Goal: Information Seeking & Learning: Check status

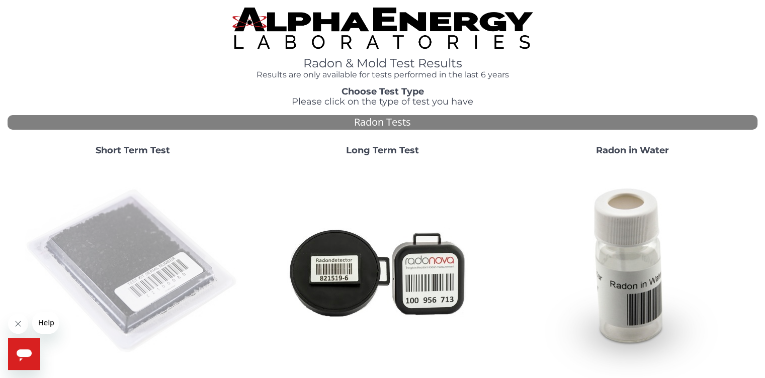
click at [138, 264] on img at bounding box center [133, 272] width 216 height 216
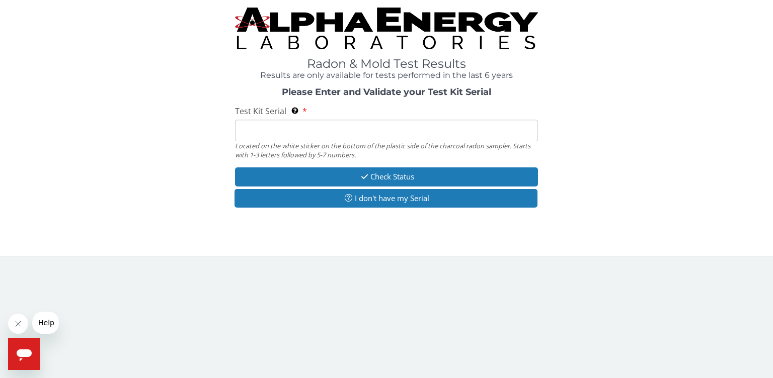
click at [342, 134] on input "Test Kit Serial Located on the white sticker on the bottom of the plastic side …" at bounding box center [386, 131] width 303 height 22
type input "FE437086"
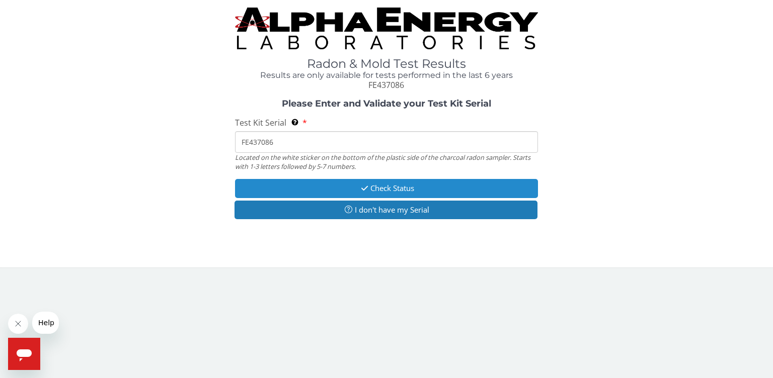
click at [328, 188] on button "Check Status" at bounding box center [386, 188] width 303 height 19
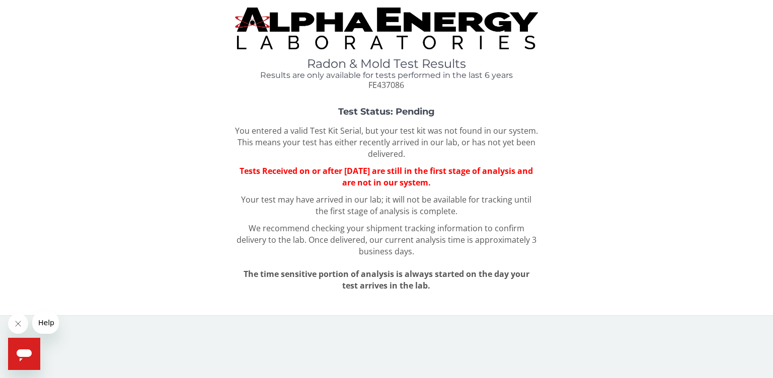
click at [38, 329] on button "Help" at bounding box center [46, 323] width 28 height 22
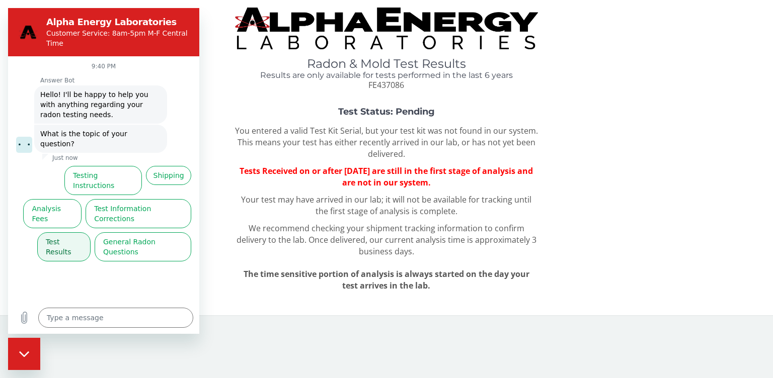
click at [71, 232] on button "Test Results" at bounding box center [63, 246] width 53 height 29
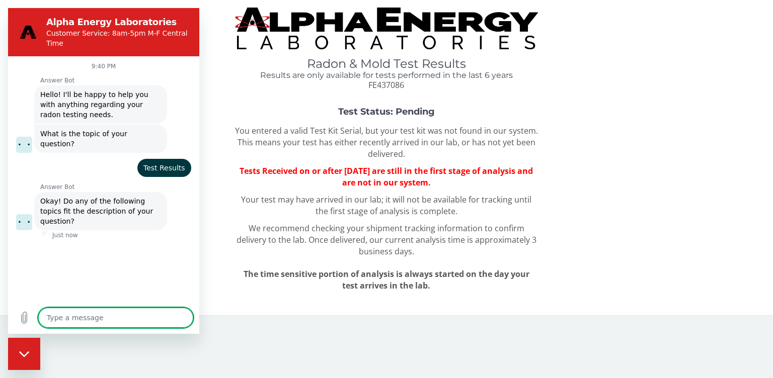
scroll to position [12, 0]
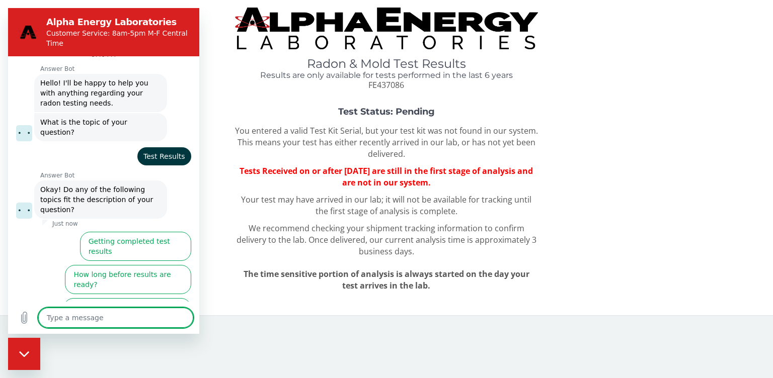
click at [134, 332] on button "I didn't get my test results" at bounding box center [142, 346] width 99 height 29
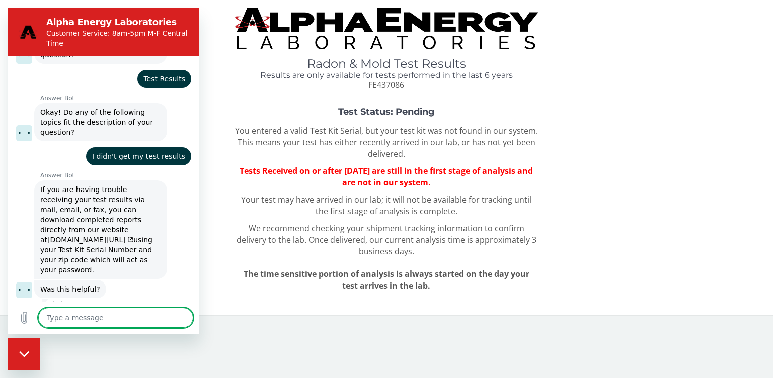
scroll to position [90, 0]
click at [134, 311] on button "No, I still need help" at bounding box center [152, 325] width 77 height 29
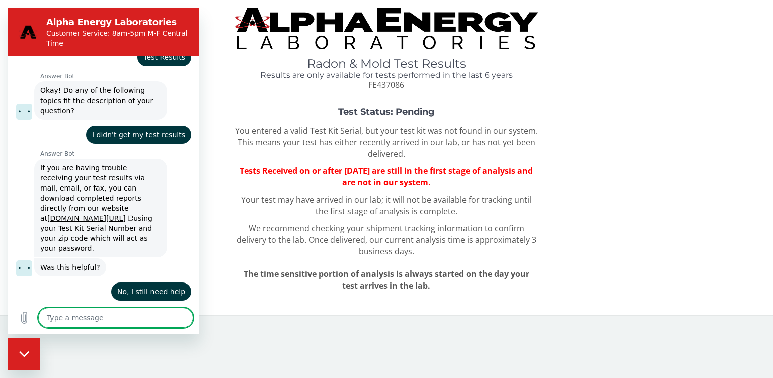
scroll to position [110, 0]
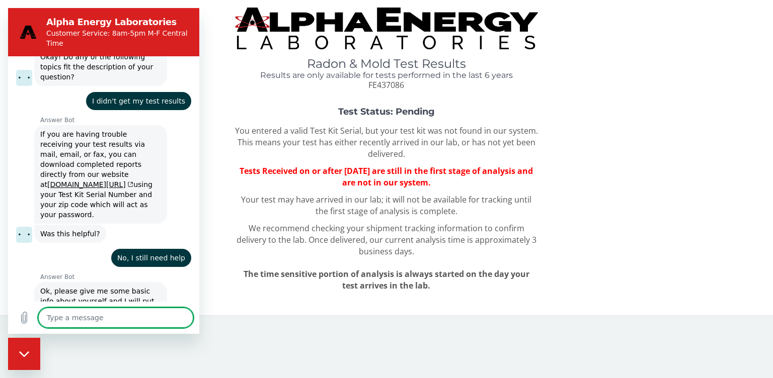
type textarea "x"
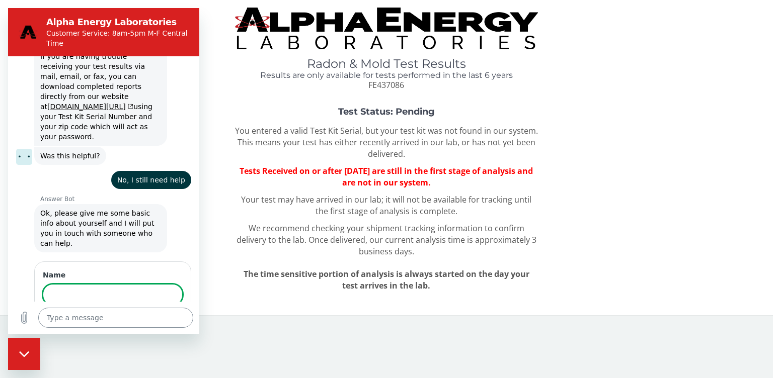
scroll to position [221, 0]
type input "[PERSON_NAME]"
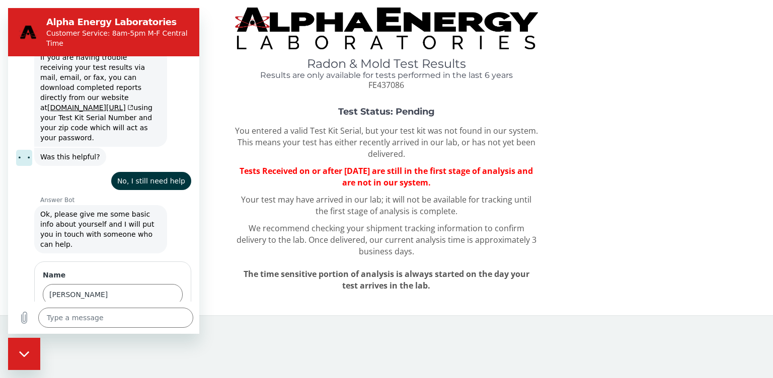
click at [158, 318] on span "Next" at bounding box center [166, 324] width 17 height 12
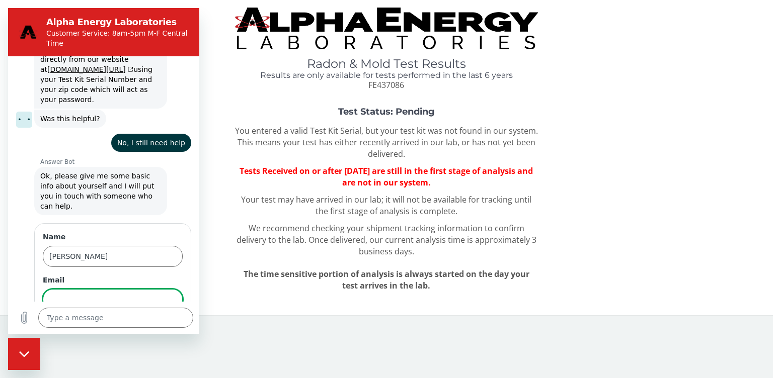
scroll to position [264, 0]
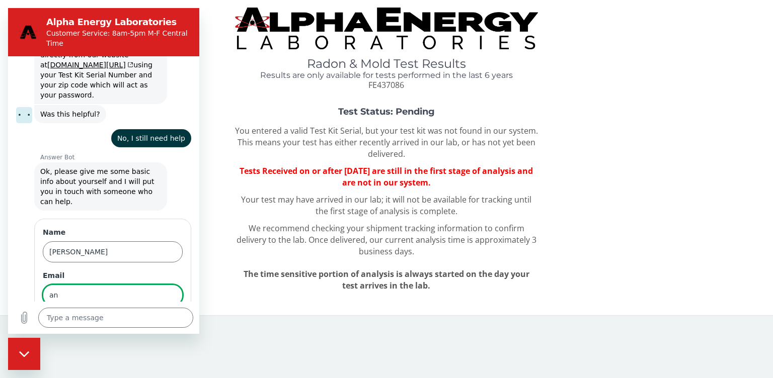
click at [89, 285] on input "an" at bounding box center [113, 295] width 140 height 21
type input "[EMAIL_ADDRESS][DOMAIN_NAME]"
click at [173, 314] on button "Next" at bounding box center [166, 324] width 34 height 20
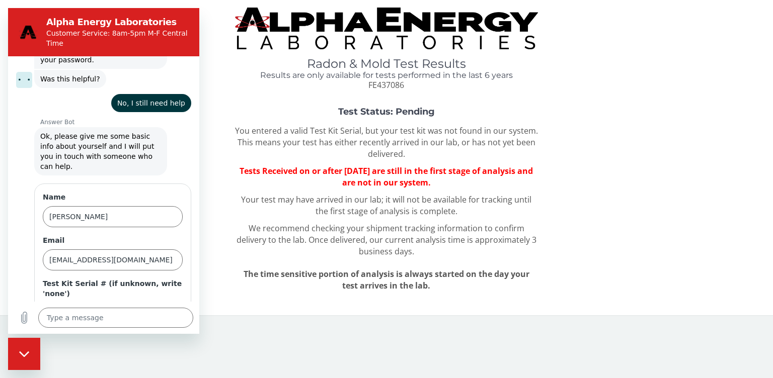
scroll to position [307, 0]
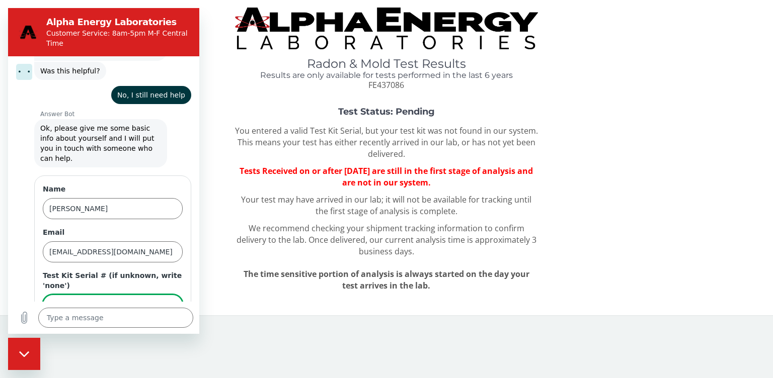
click at [91, 295] on input "Test Kit Serial # (if unknown, write 'none')" at bounding box center [113, 305] width 140 height 21
drag, startPoint x: 368, startPoint y: 83, endPoint x: 405, endPoint y: 85, distance: 36.8
click at [405, 85] on div "Radon & Mold Test Results Results are only available for tests performed in the…" at bounding box center [386, 74] width 303 height 34
copy span "FE437086"
click at [95, 295] on input "Test Kit Serial # (if unknown, write 'none')" at bounding box center [113, 305] width 140 height 21
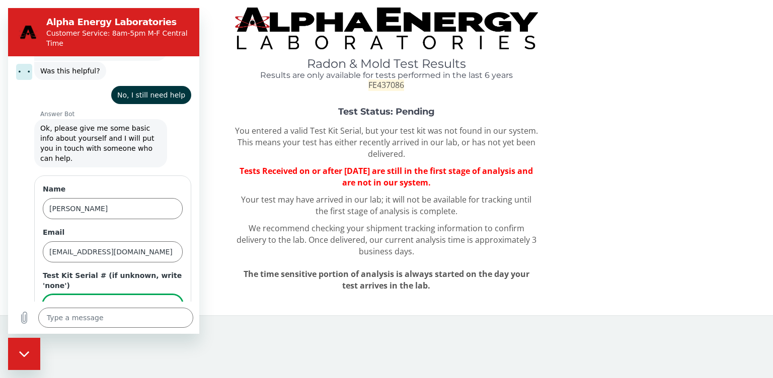
paste input "FE437086"
type input "FE437086"
click at [164, 328] on span "Send" at bounding box center [165, 334] width 18 height 12
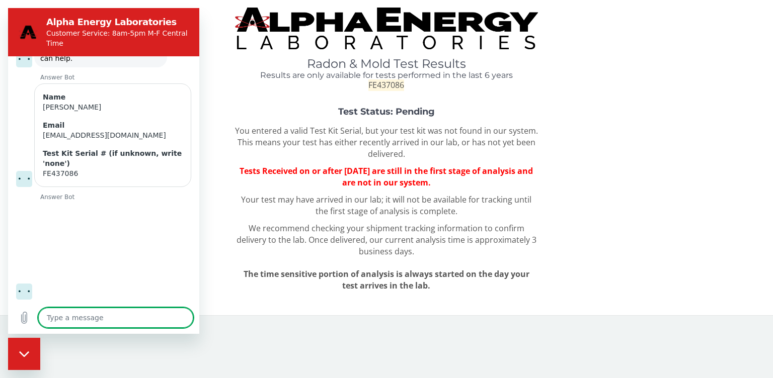
scroll to position [410, 0]
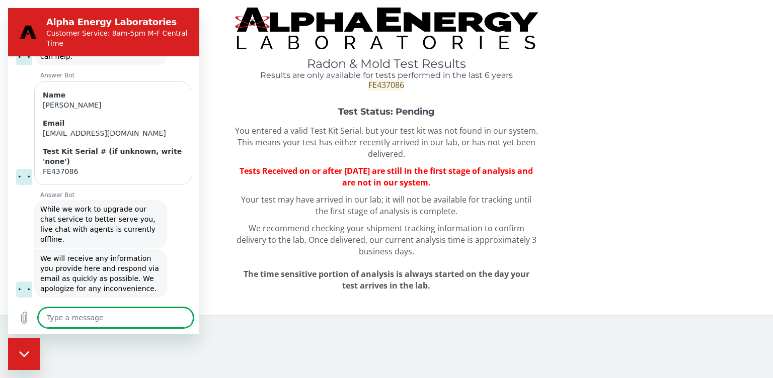
type textarea "x"
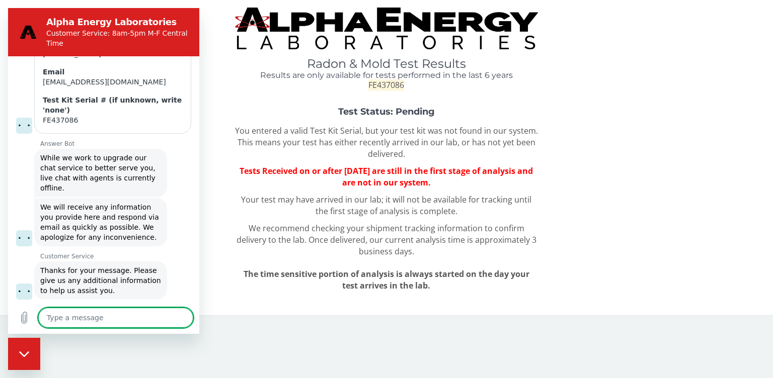
scroll to position [463, 0]
